Goal: Find specific page/section: Find specific page/section

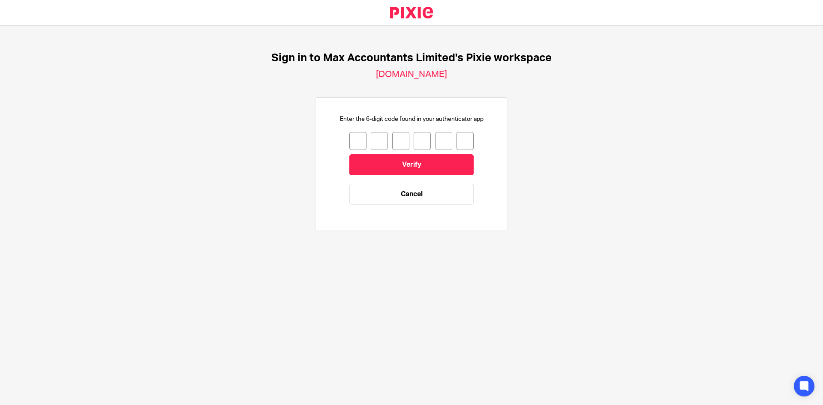
click at [355, 144] on input "number" at bounding box center [357, 141] width 17 height 18
type input "5"
type input "0"
type input "7"
type input "3"
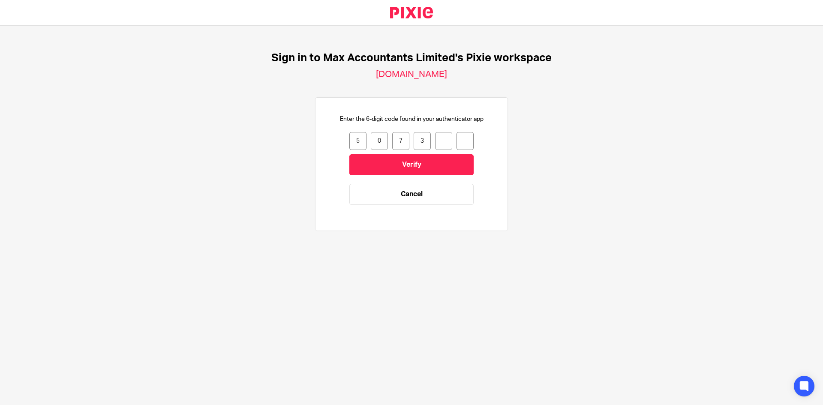
type input "5"
click at [438, 163] on input "Verify" at bounding box center [411, 164] width 124 height 21
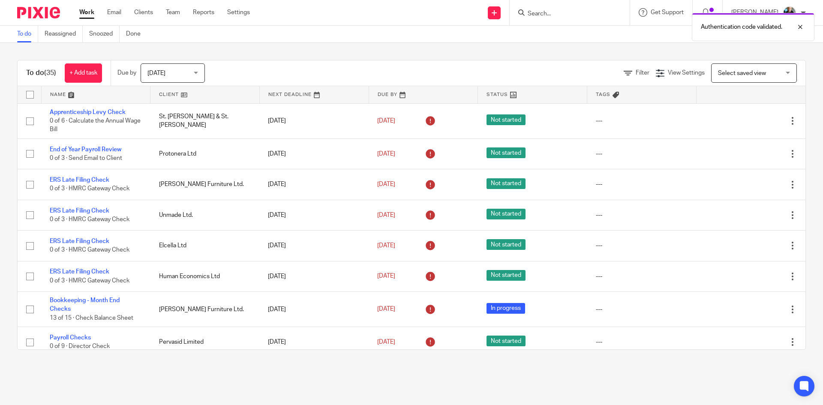
click at [575, 7] on form at bounding box center [572, 12] width 91 height 11
click at [568, 13] on div "Authentication code validated." at bounding box center [613, 25] width 403 height 33
click at [562, 10] on div "Authentication code validated." at bounding box center [613, 25] width 403 height 33
click at [556, 20] on div "Authentication code validated." at bounding box center [613, 25] width 403 height 33
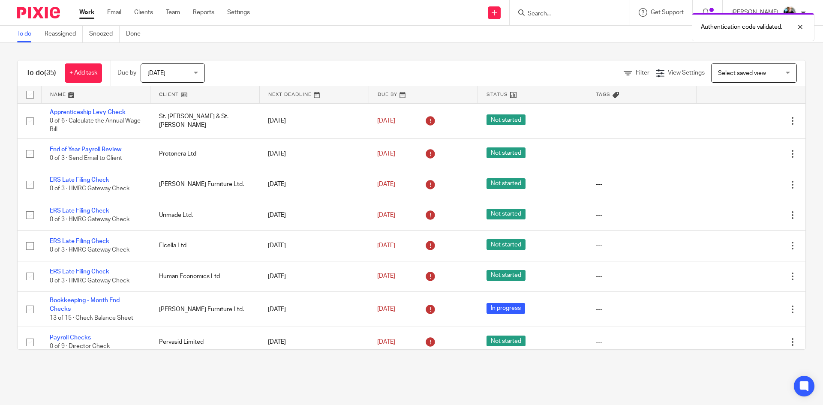
click at [550, 11] on div "Authentication code validated." at bounding box center [613, 25] width 403 height 33
click at [549, 12] on input "Search" at bounding box center [565, 14] width 77 height 8
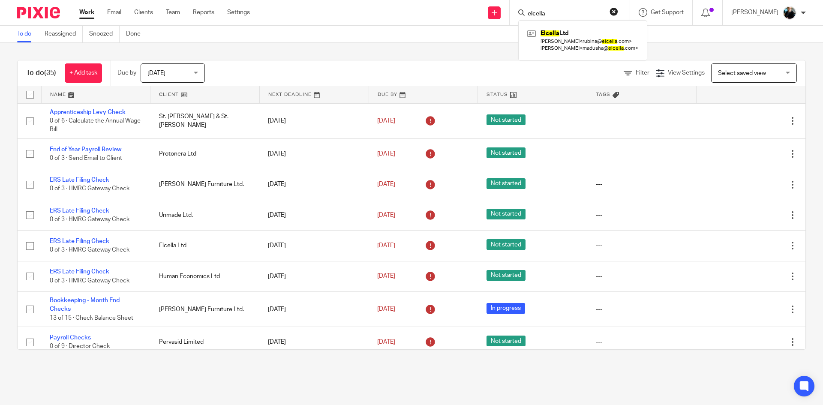
type input "elcella"
click button "submit" at bounding box center [0, 0] width 0 height 0
click at [589, 43] on link at bounding box center [582, 40] width 115 height 27
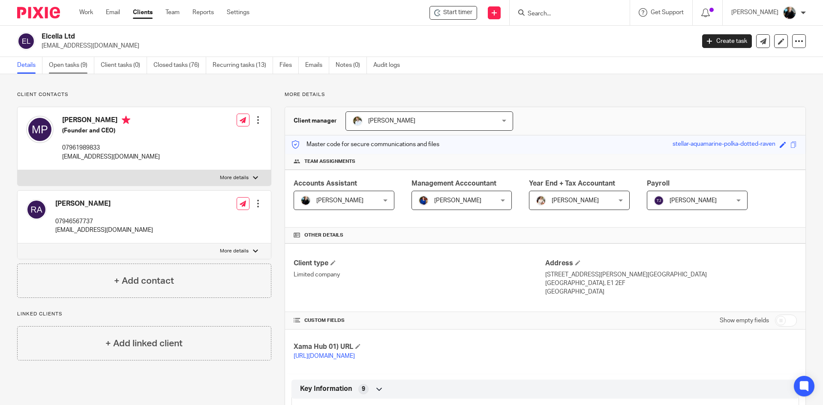
click at [78, 60] on link "Open tasks (9)" at bounding box center [71, 65] width 45 height 17
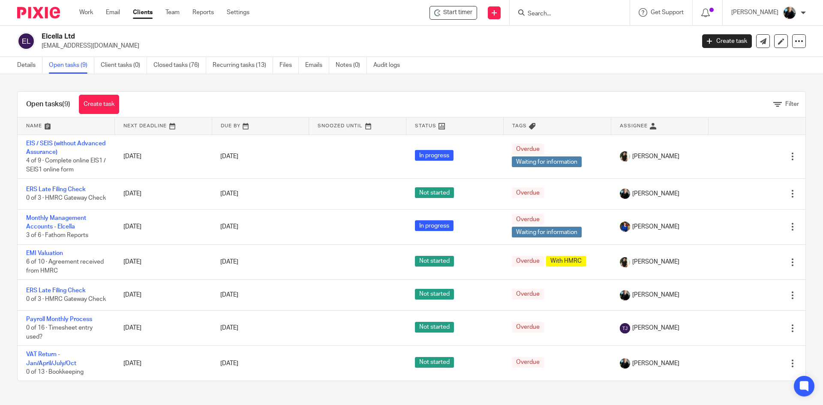
click at [593, 45] on p "[EMAIL_ADDRESS][DOMAIN_NAME]" at bounding box center [366, 46] width 648 height 9
click at [30, 63] on link "Details" at bounding box center [29, 65] width 25 height 17
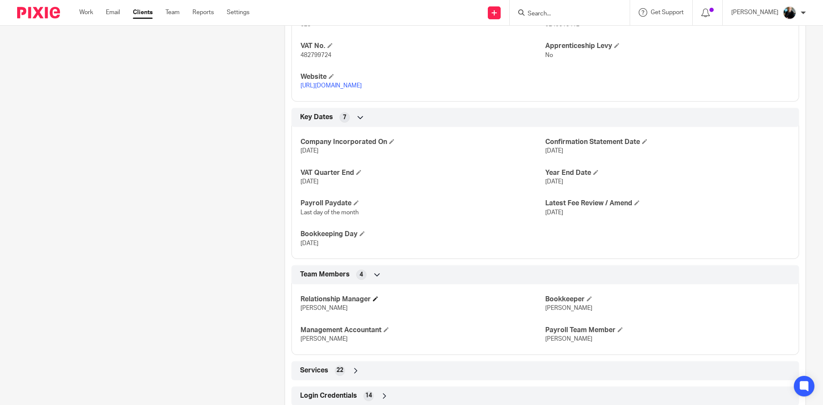
scroll to position [493, 0]
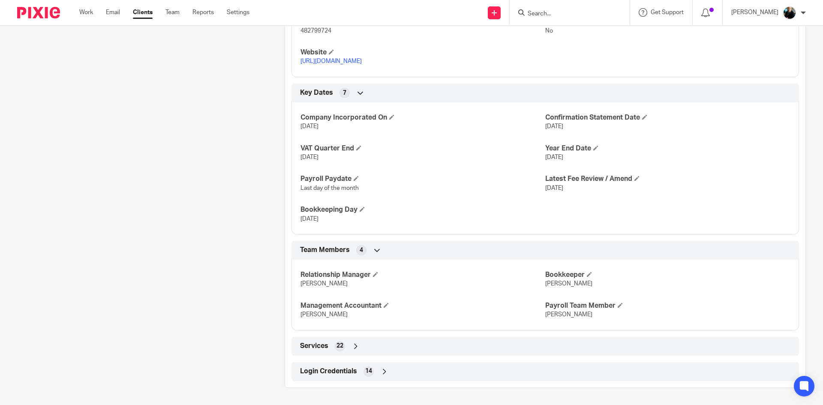
click at [386, 371] on icon at bounding box center [384, 371] width 9 height 9
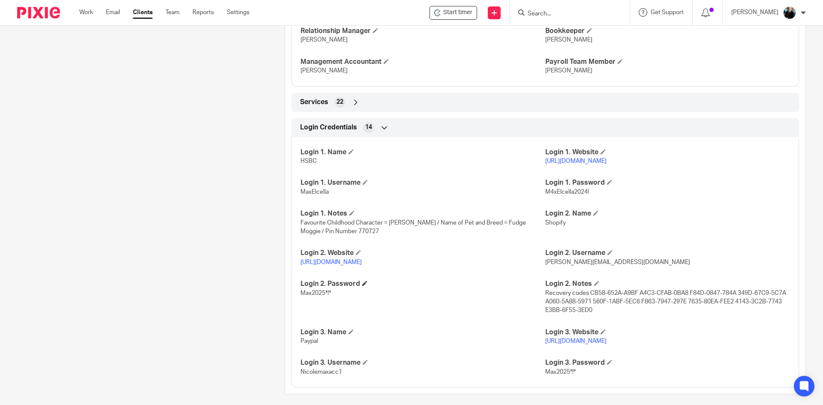
scroll to position [744, 0]
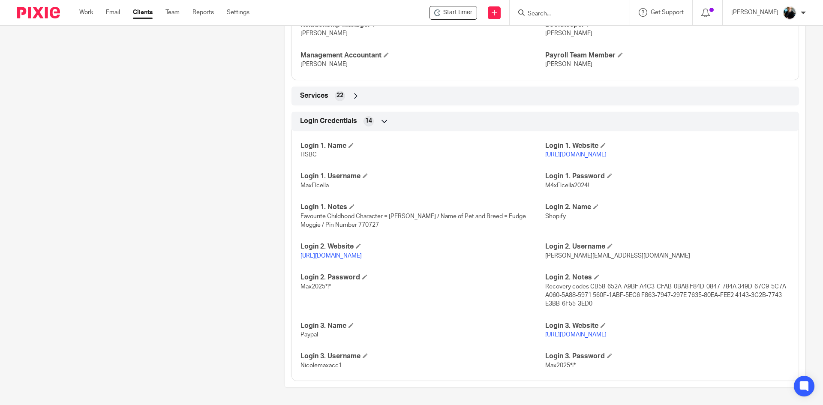
click at [591, 155] on link "https://www.hsbcnet.com/" at bounding box center [575, 155] width 61 height 6
drag, startPoint x: 328, startPoint y: 185, endPoint x: 299, endPoint y: 190, distance: 29.2
click at [299, 190] on div "Login 1. Name HSBC Login 1. Website https://www.hsbcnet.com/ Login 1. Username …" at bounding box center [546, 252] width 508 height 257
copy span "MaxElcella"
